Goal: Book appointment/travel/reservation

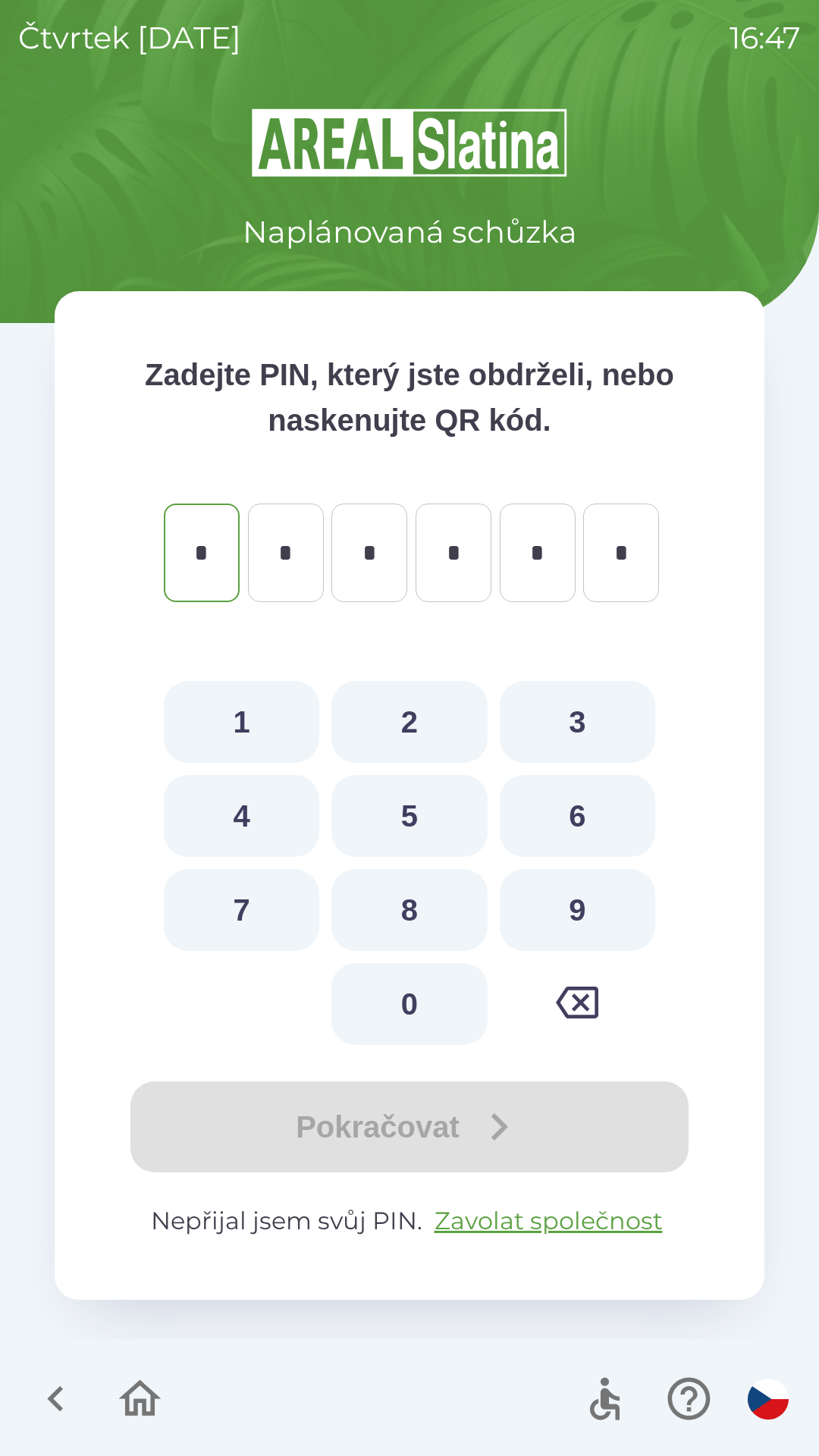
click at [58, 1392] on icon "button" at bounding box center [54, 1399] width 16 height 26
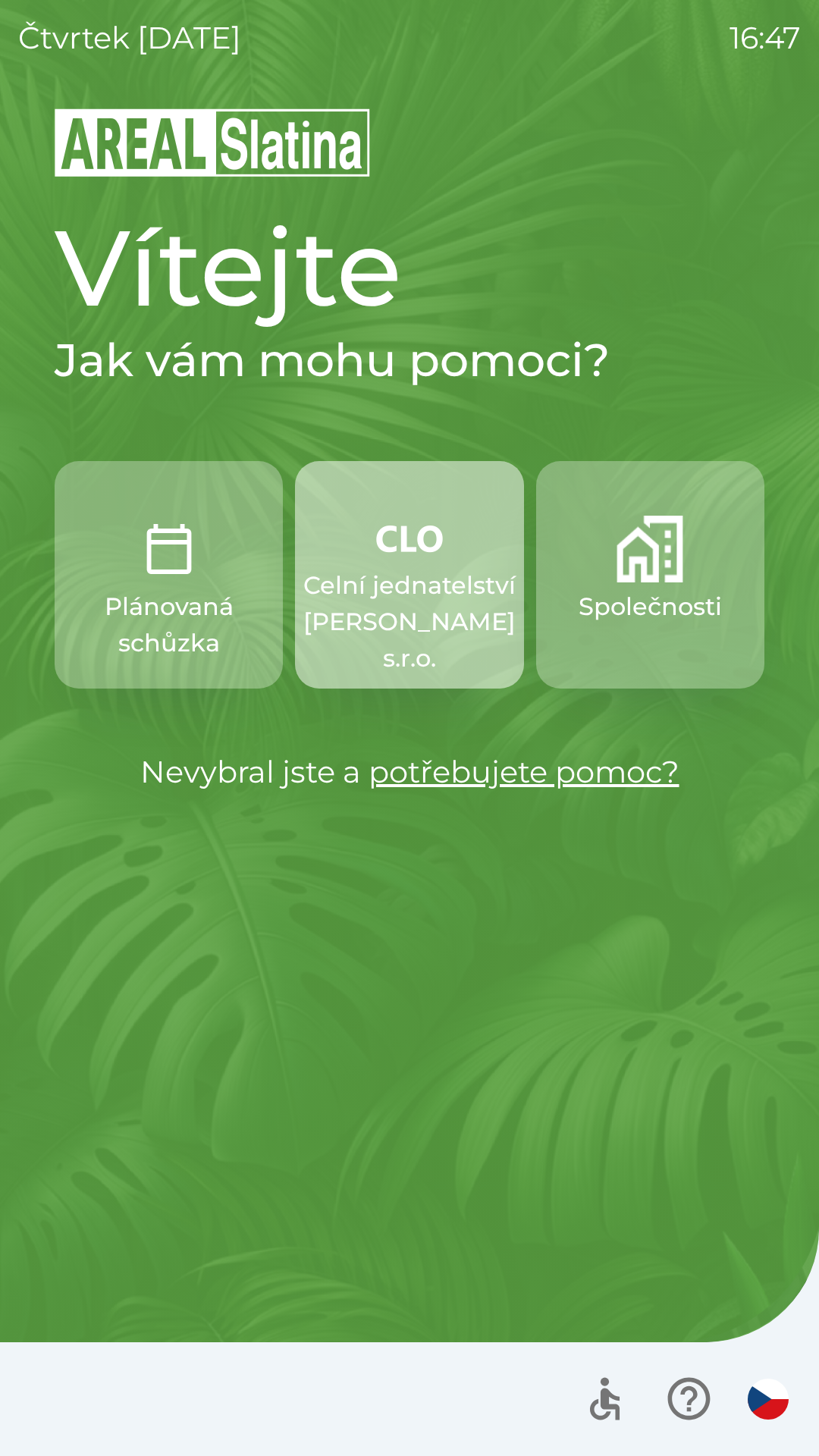
click at [338, 603] on p "Celní jednatelství [PERSON_NAME] s.r.o." at bounding box center [410, 621] width 212 height 109
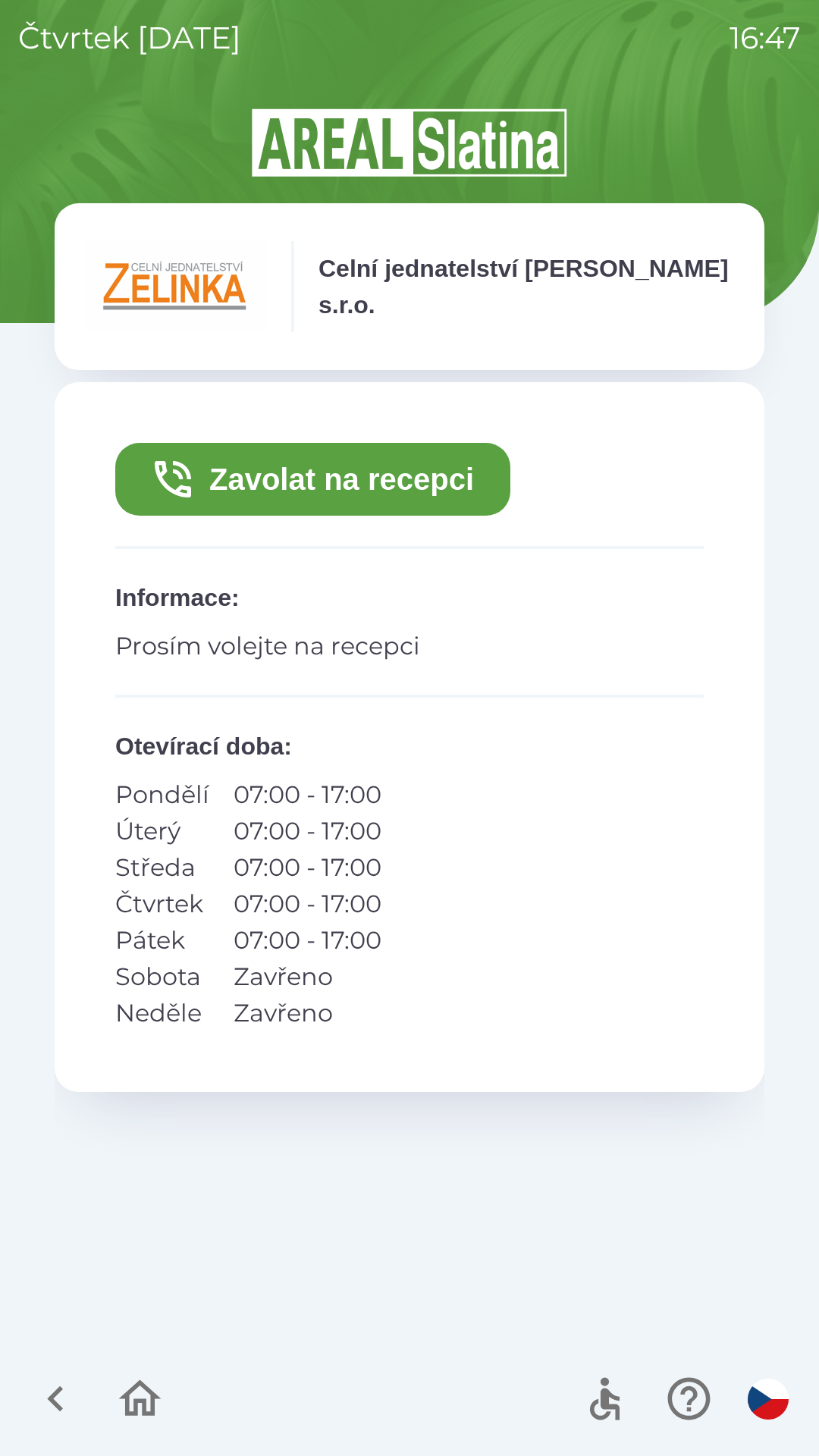
click at [54, 1387] on icon "button" at bounding box center [55, 1398] width 51 height 51
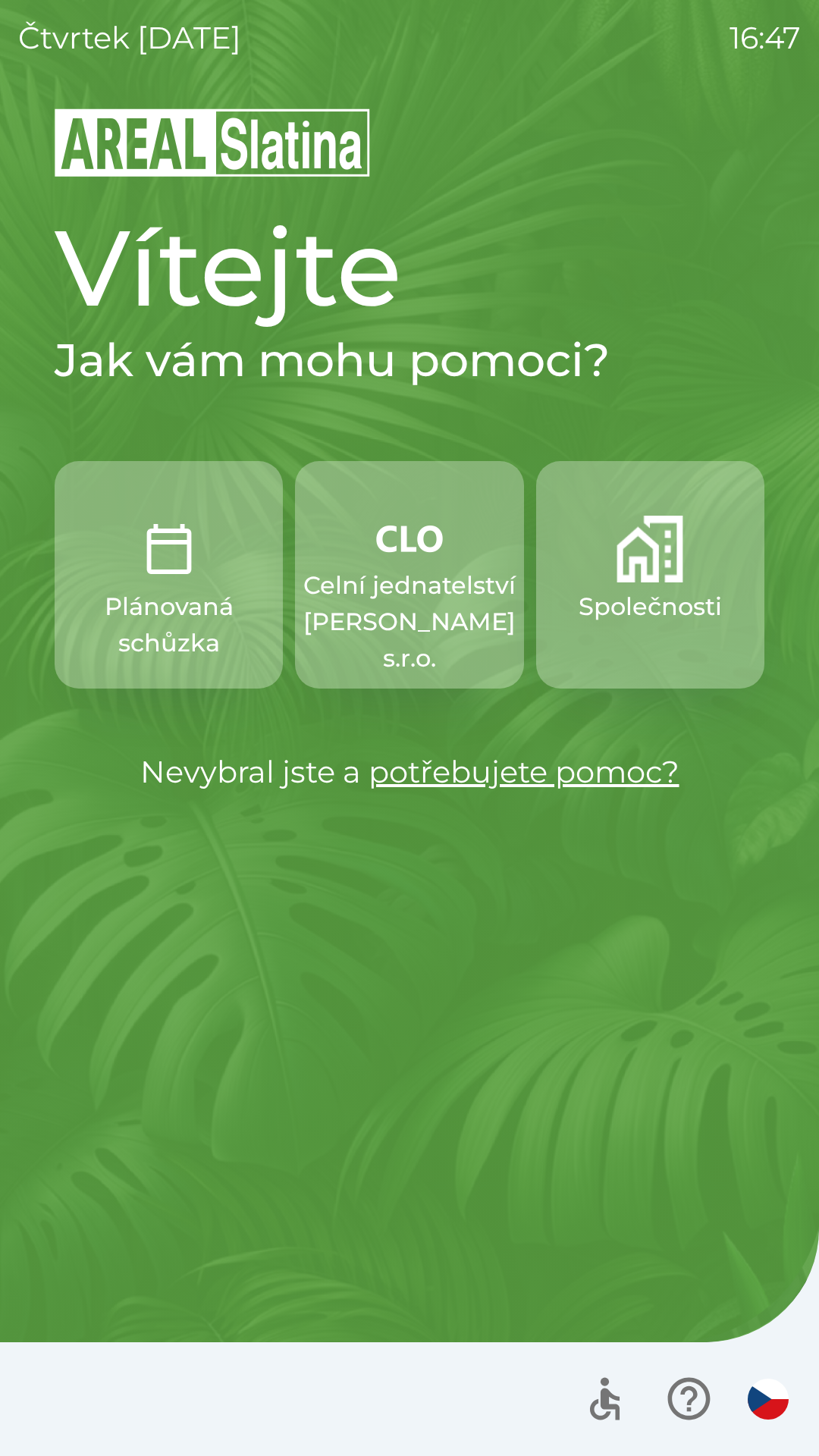
click at [595, 617] on p "Společnosti" at bounding box center [651, 606] width 144 height 37
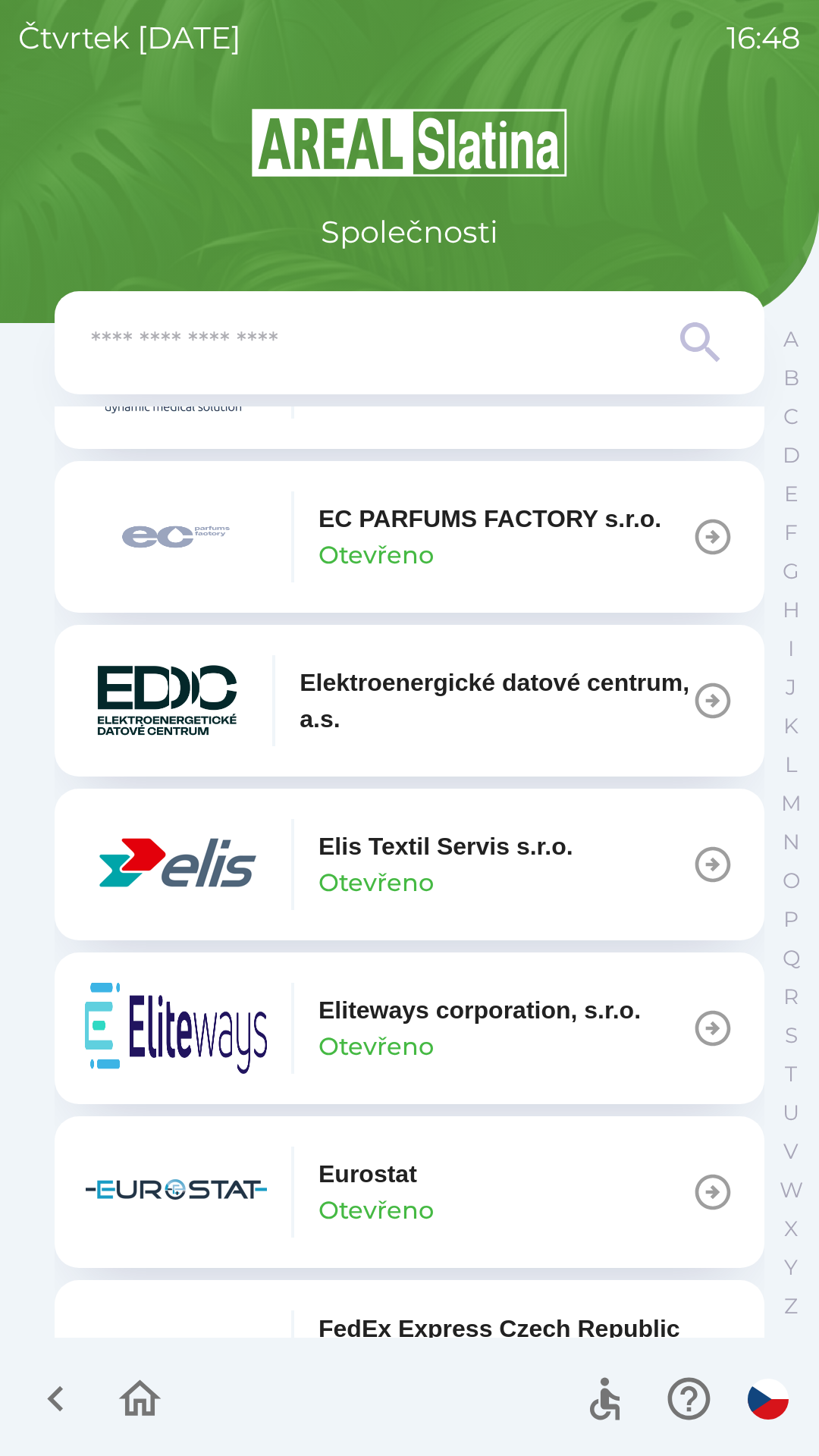
scroll to position [4065, 0]
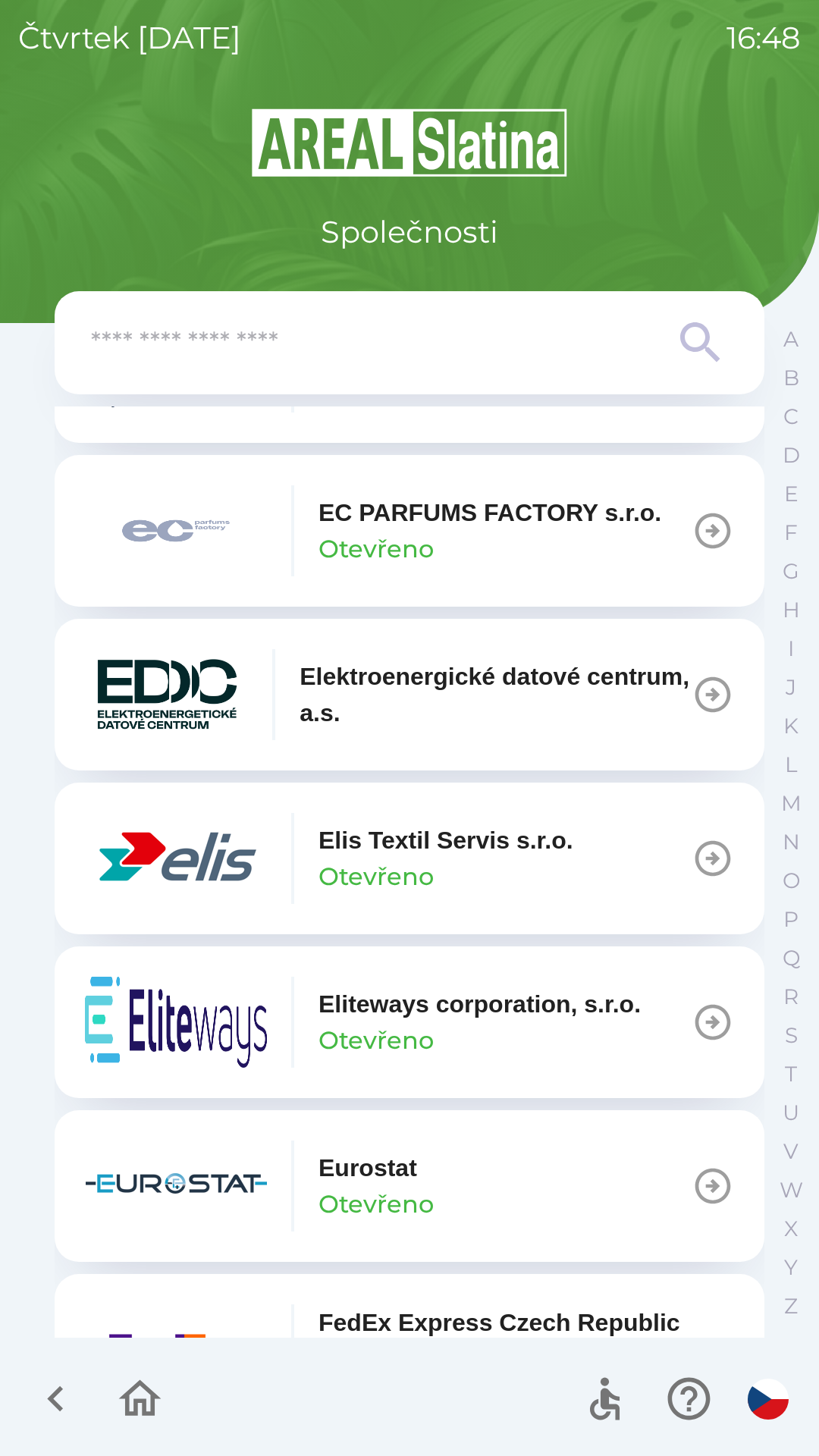
click at [169, 1381] on button "button" at bounding box center [140, 1398] width 63 height 63
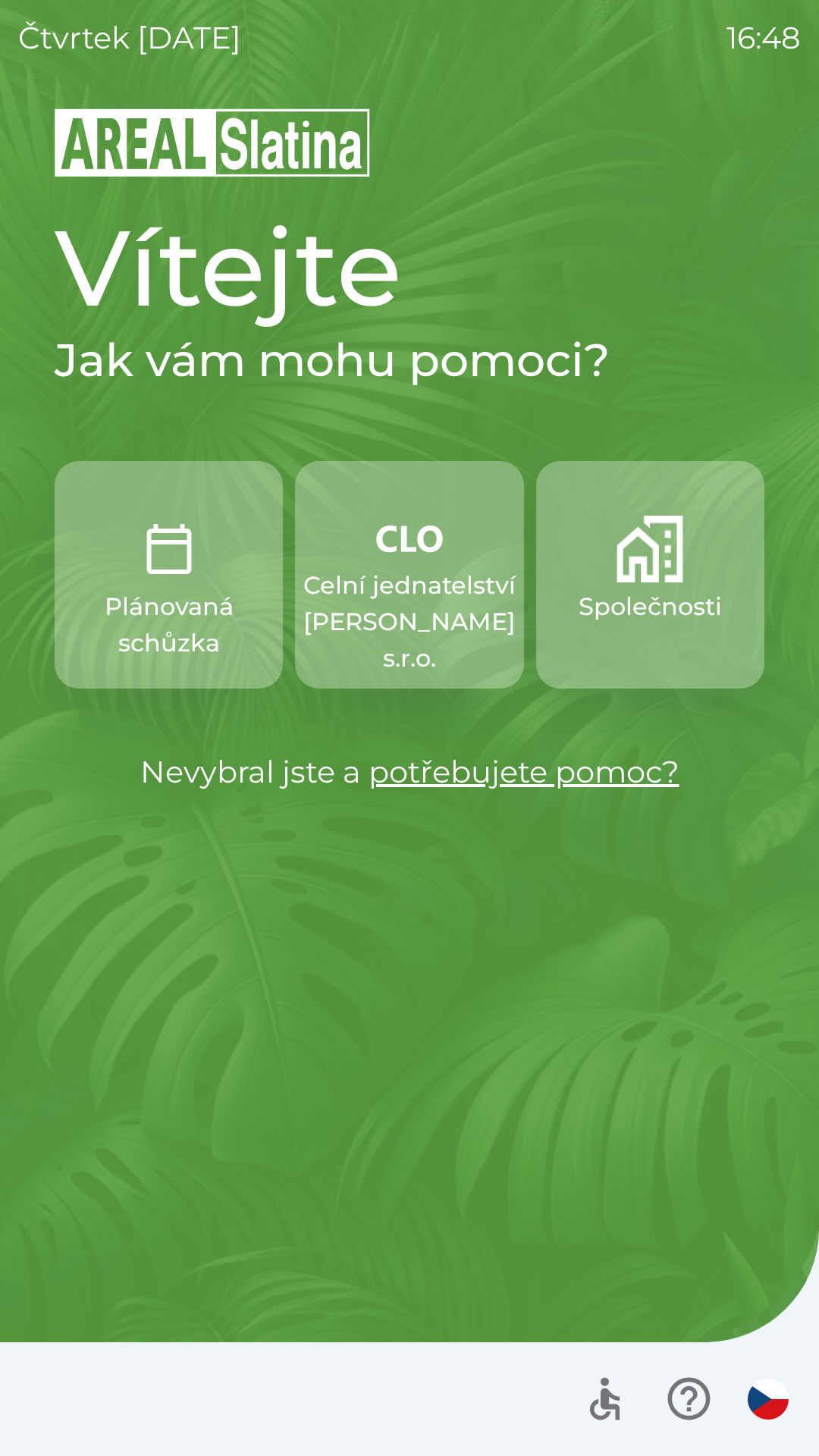
click at [610, 620] on p "Společnosti" at bounding box center [651, 606] width 144 height 37
click at [757, 1393] on img "button" at bounding box center [768, 1398] width 41 height 41
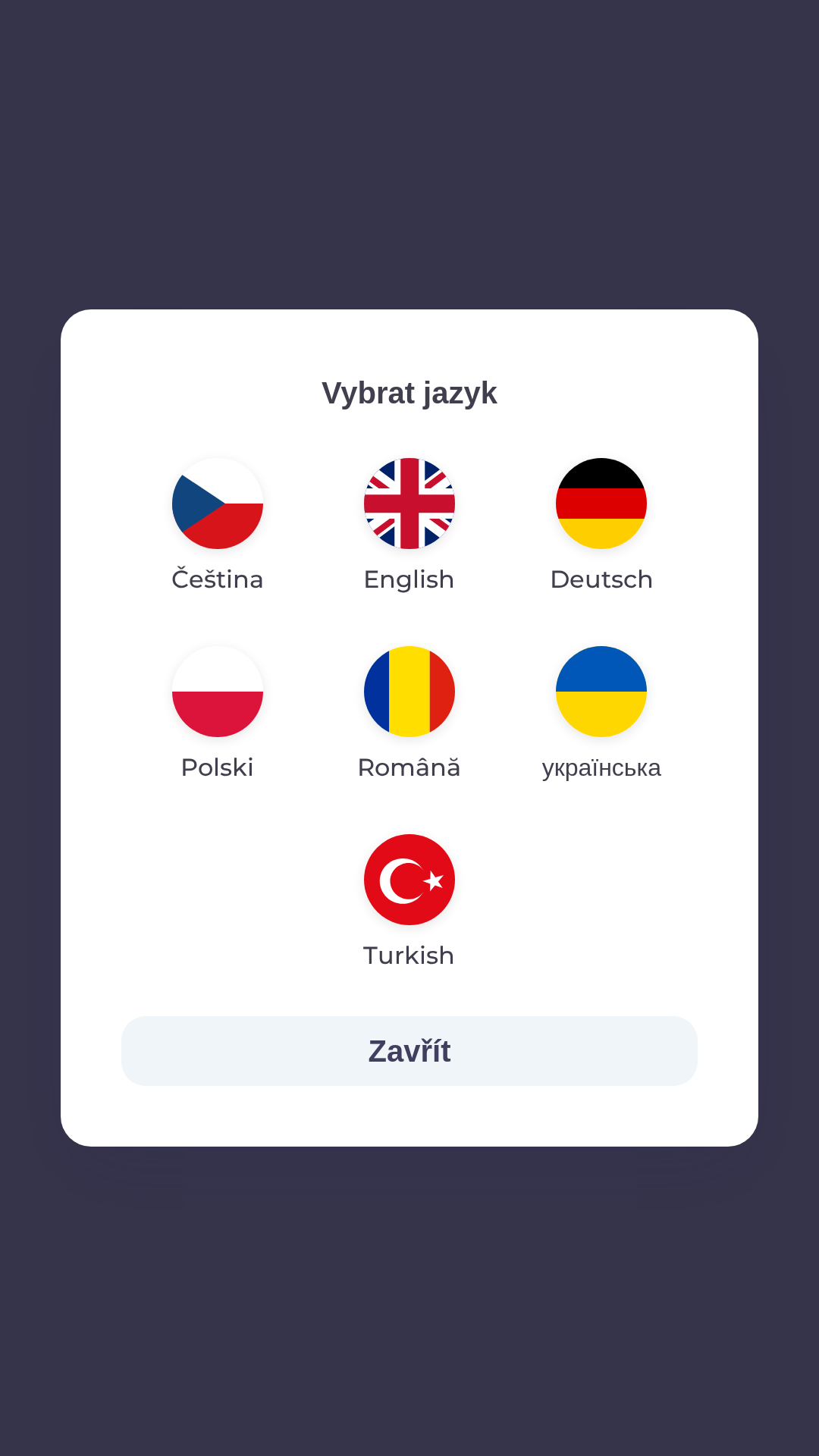
click at [399, 1037] on button "Zavřít" at bounding box center [410, 1052] width 577 height 70
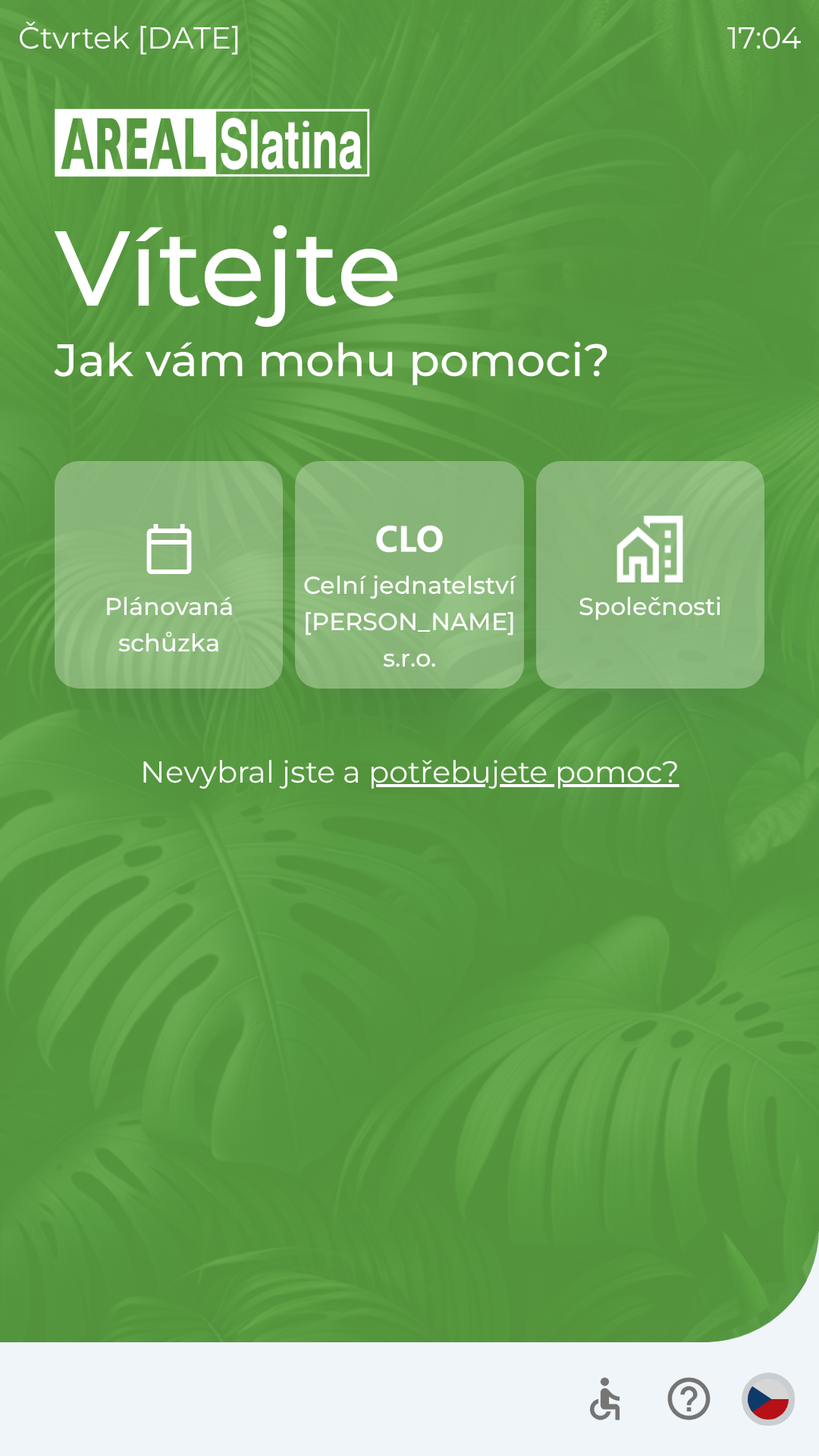
click at [771, 1403] on img "button" at bounding box center [768, 1398] width 41 height 41
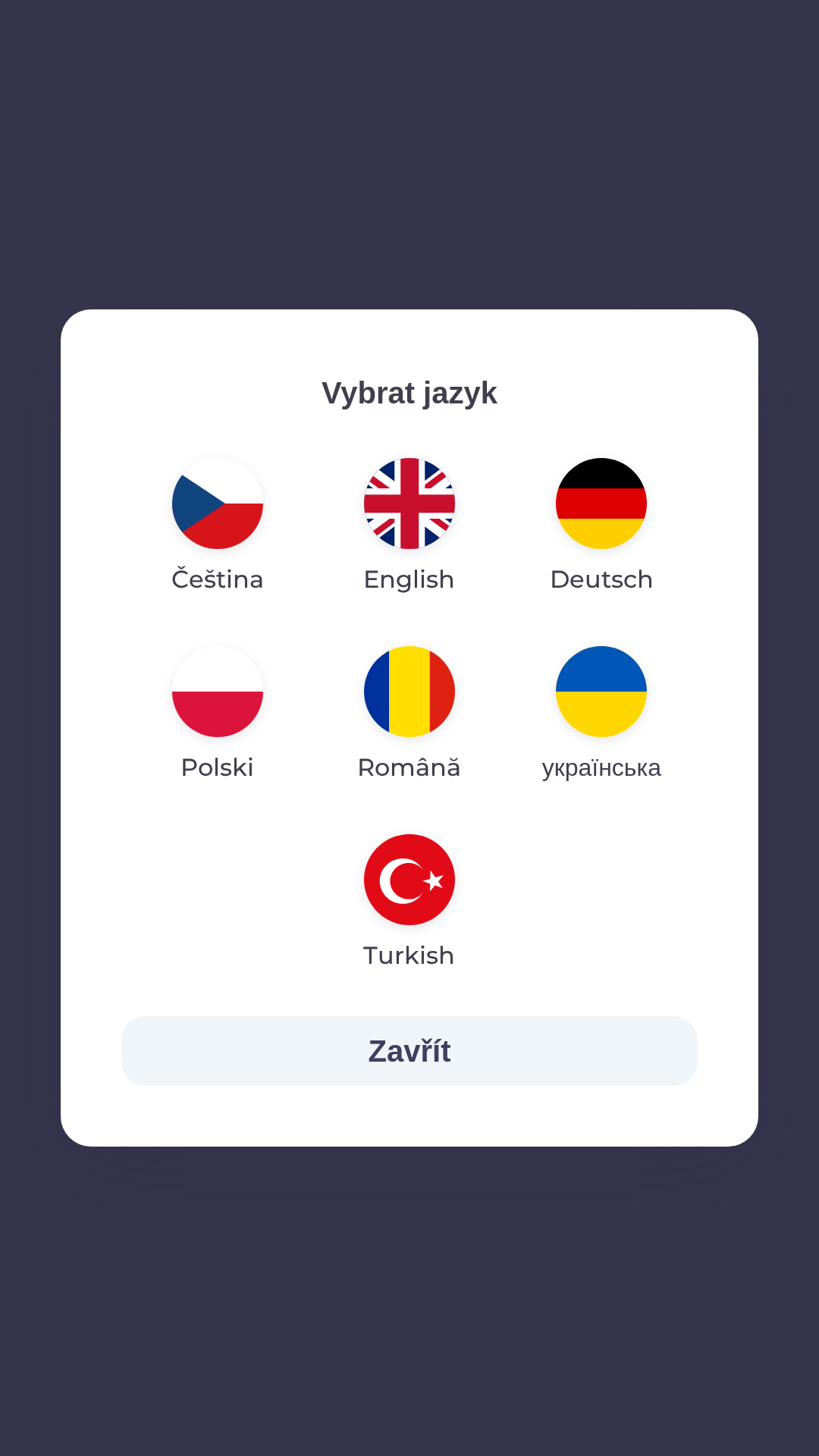
click at [520, 1222] on div "Vybrat jazyk Čeština English Deutsch Polski Română українська Turkish Zavřít" at bounding box center [410, 728] width 819 height 1456
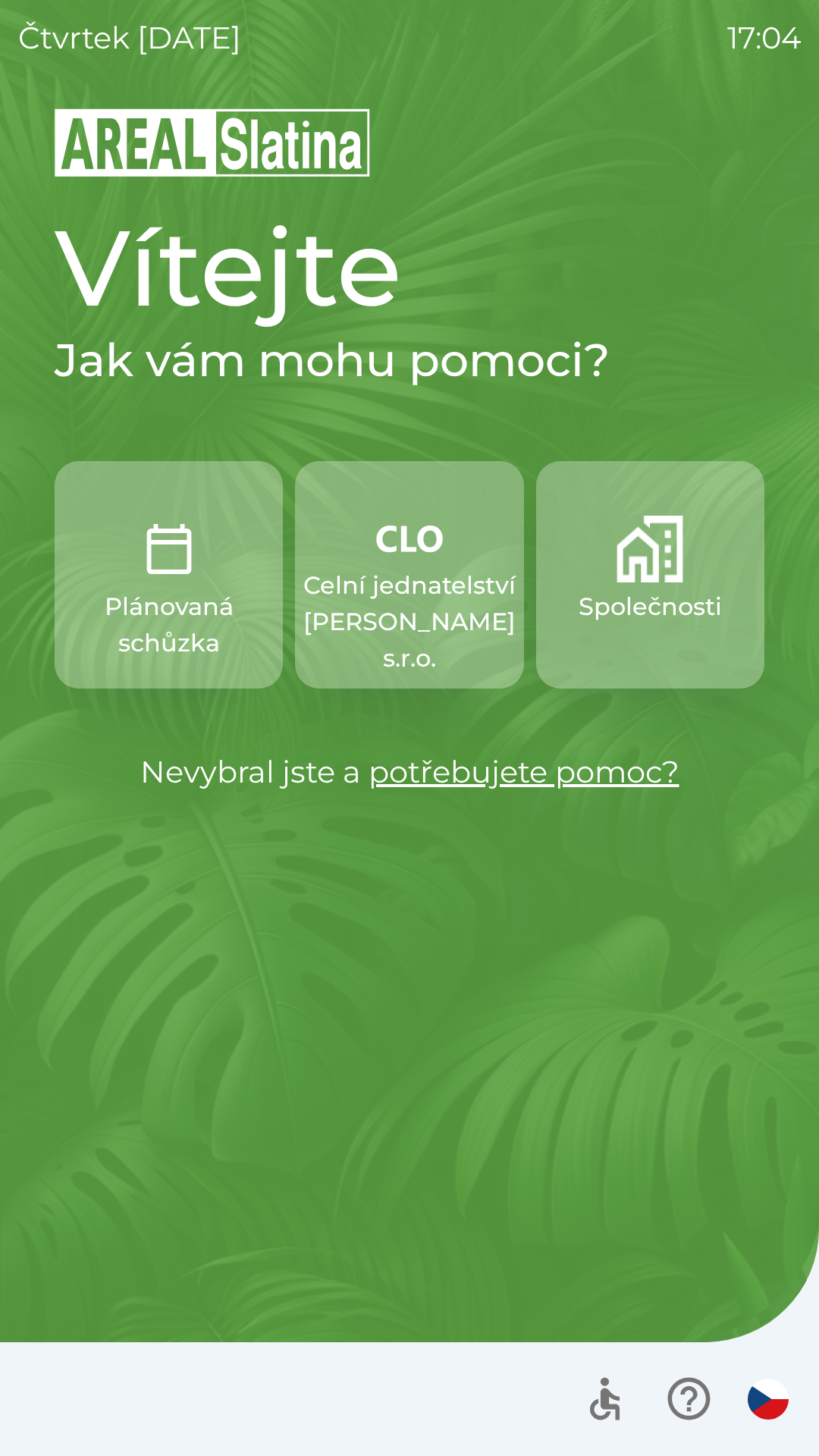
click at [195, 589] on p "Plánovaná schůzka" at bounding box center [169, 624] width 155 height 73
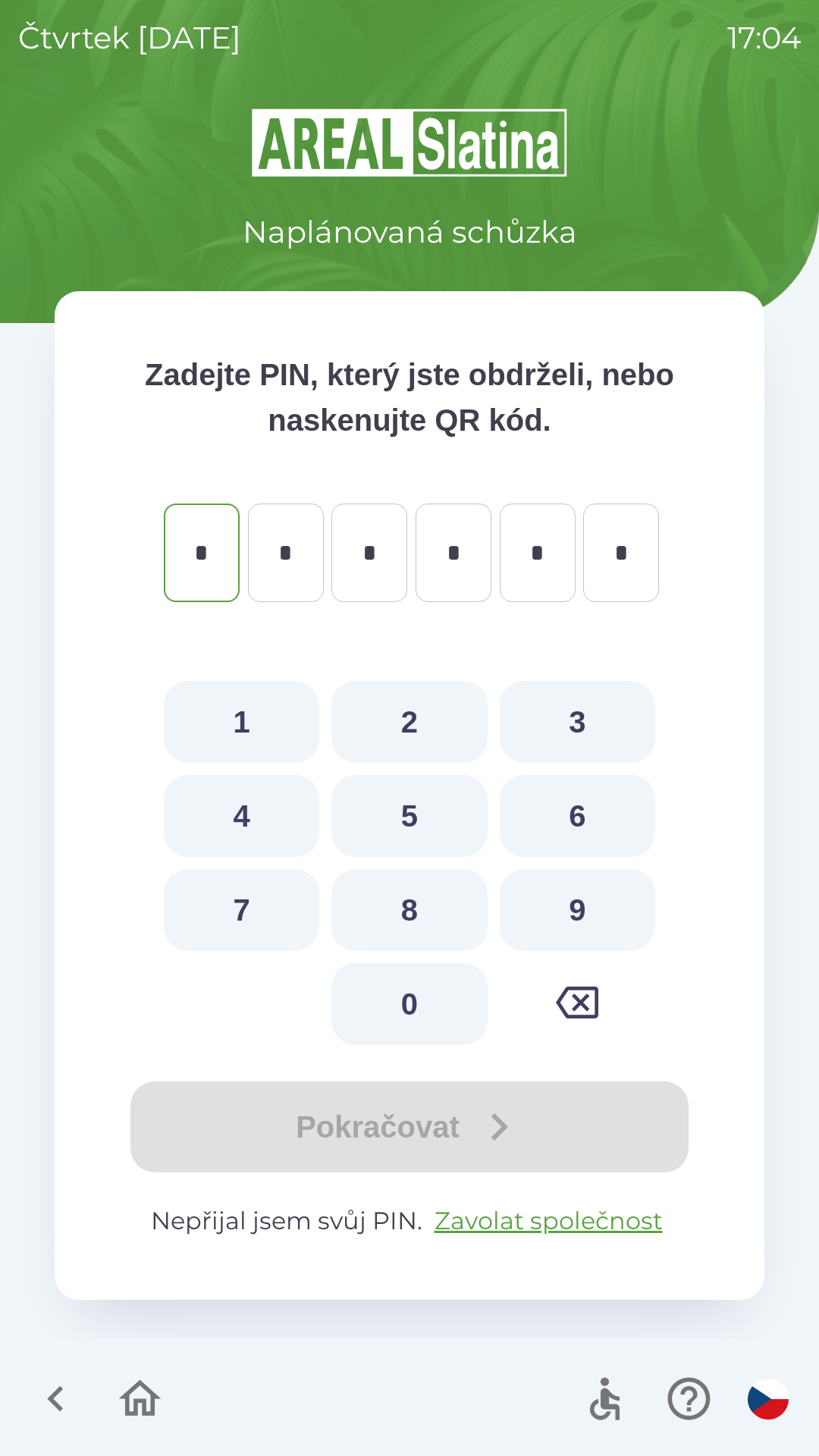
click at [45, 1407] on icon "button" at bounding box center [55, 1398] width 51 height 51
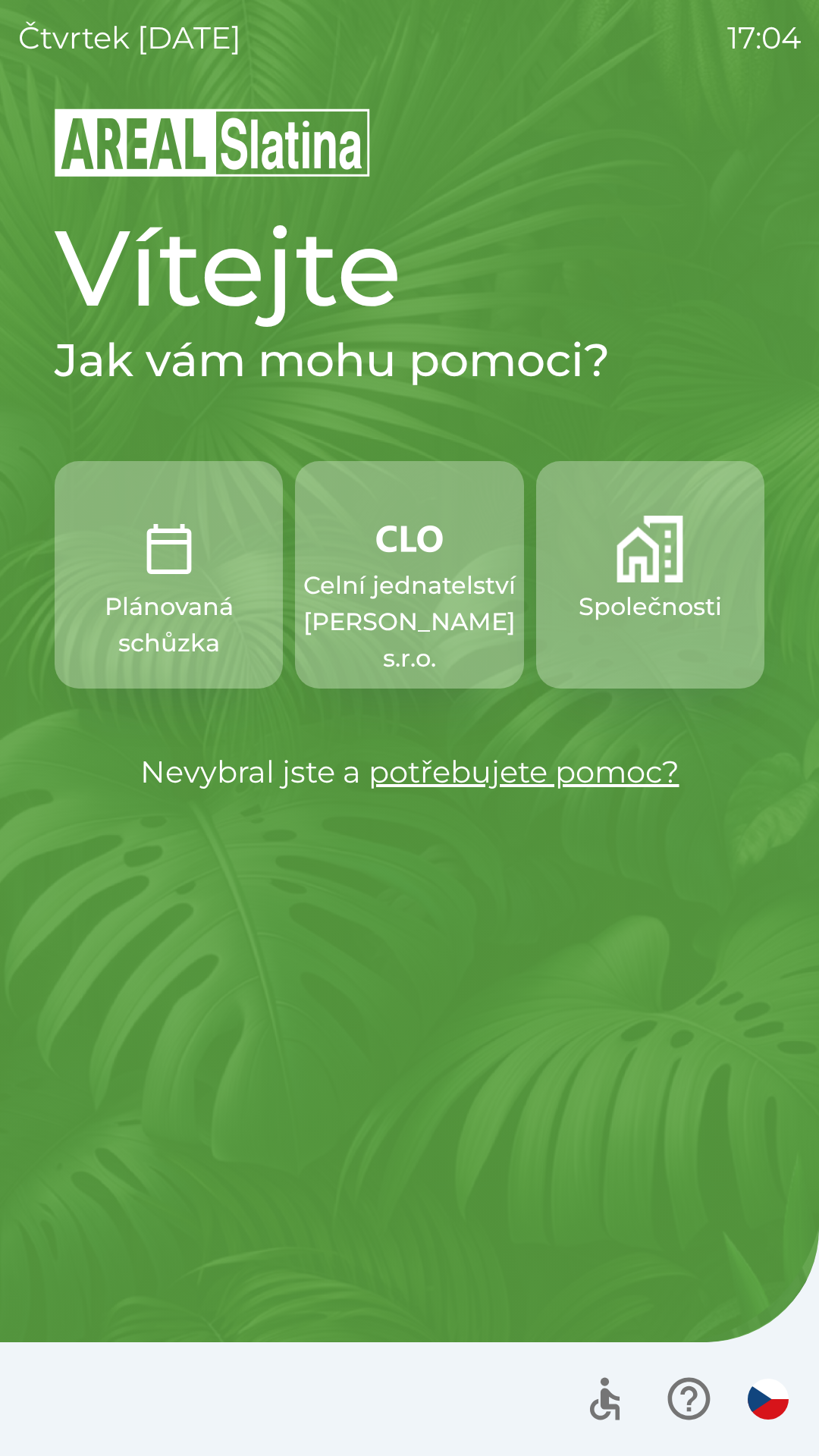
click at [413, 621] on p "Celní jednatelství [PERSON_NAME] s.r.o." at bounding box center [410, 621] width 212 height 109
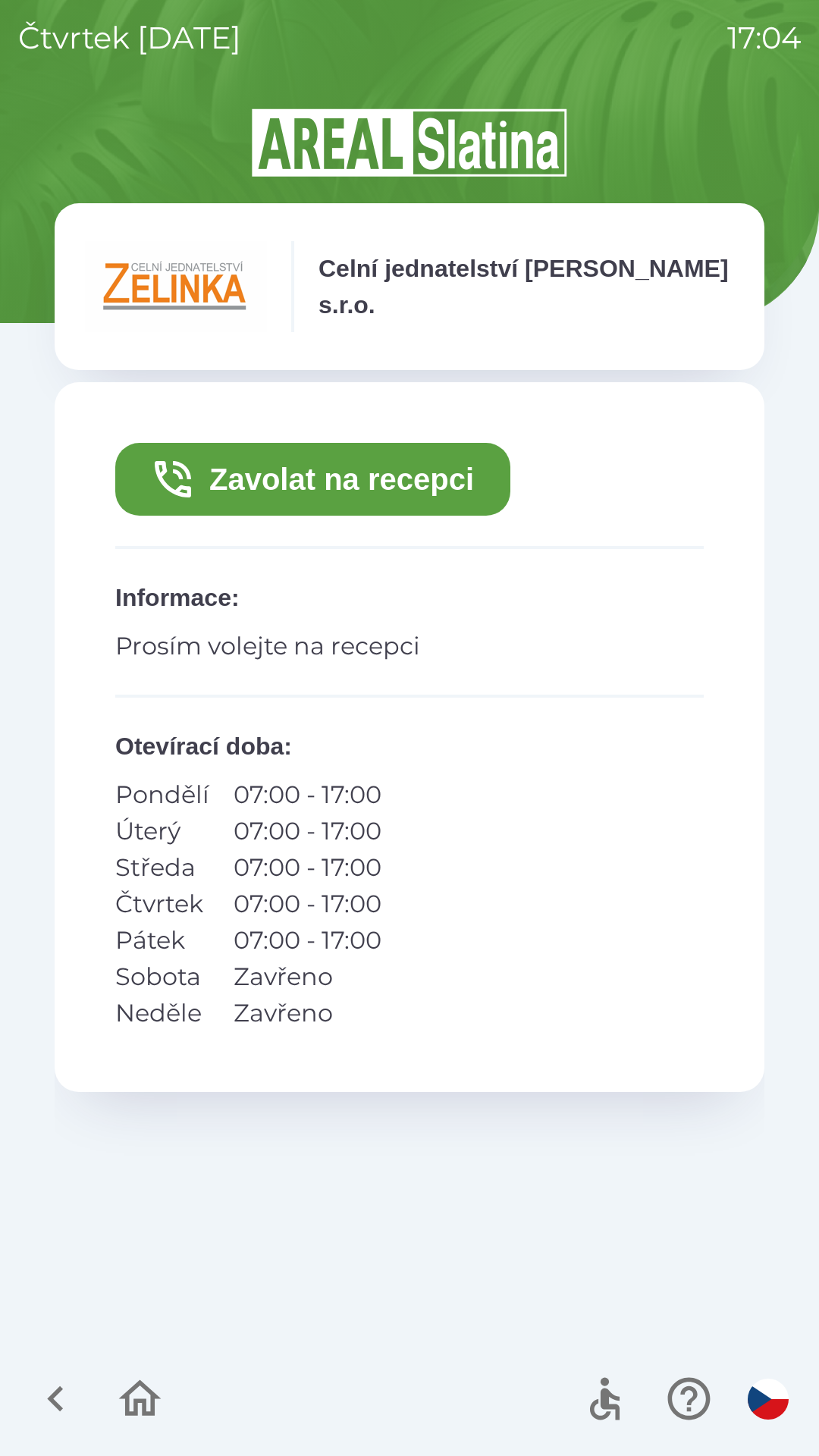
click at [319, 481] on button "Zavolat na recepci" at bounding box center [313, 479] width 395 height 73
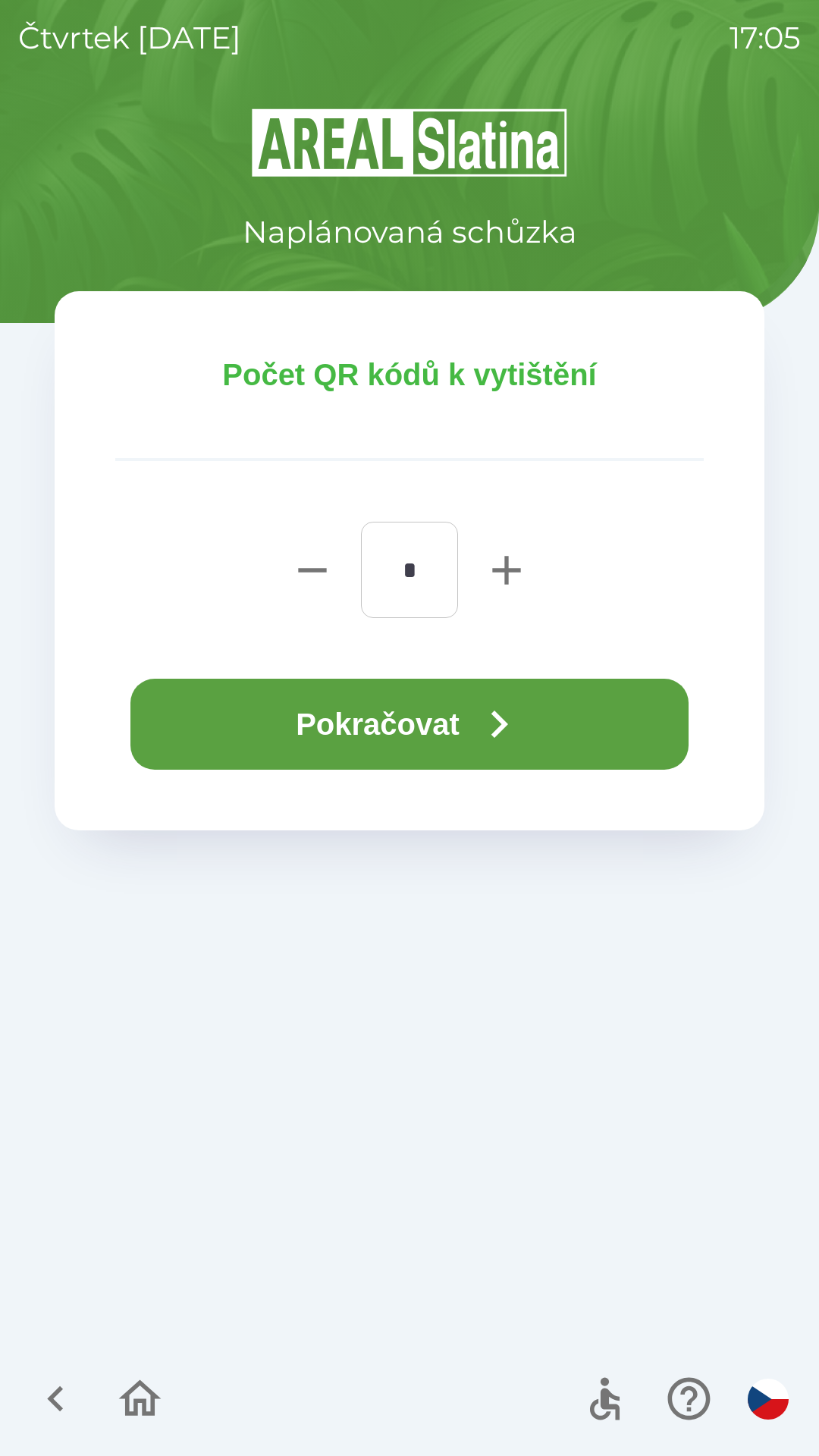
click at [440, 696] on button "Pokračovat" at bounding box center [410, 724] width 558 height 91
